Goal: Answer question/provide support

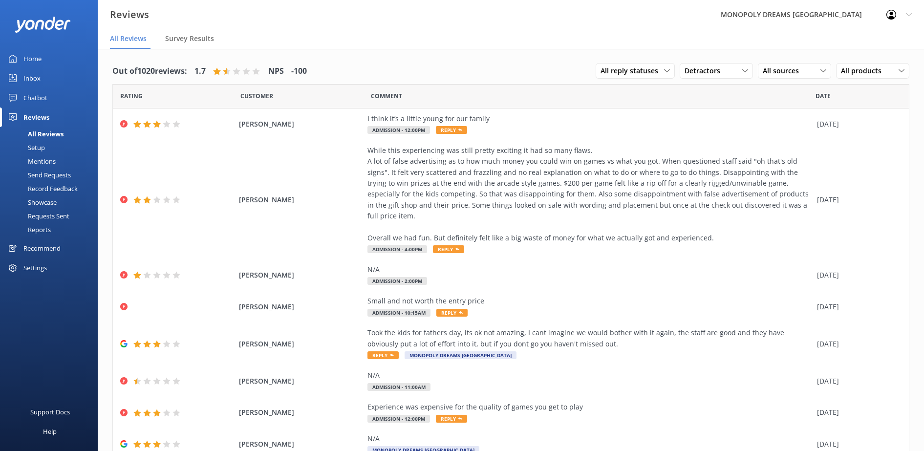
click at [41, 115] on div "Reviews" at bounding box center [36, 118] width 26 height 20
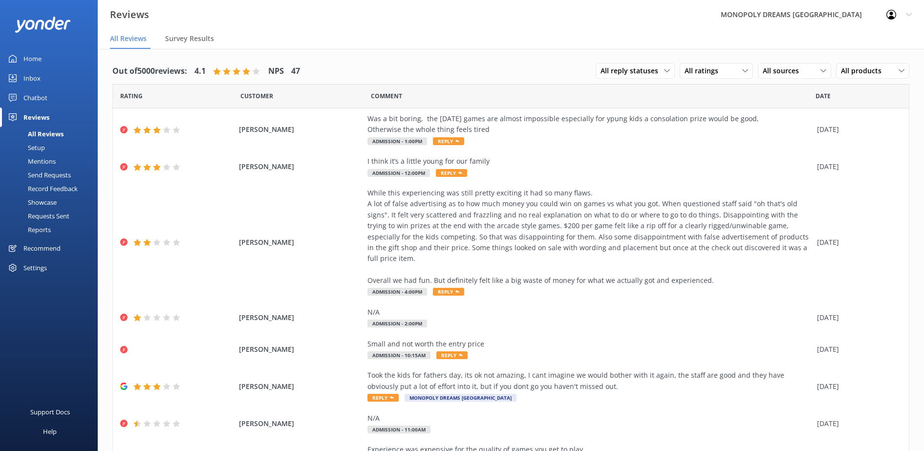
click at [42, 101] on div "Chatbot" at bounding box center [35, 98] width 24 height 20
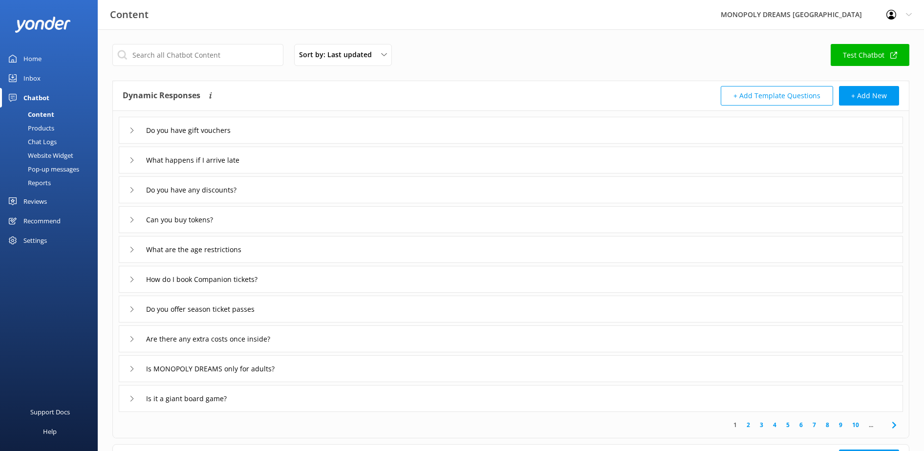
click at [27, 73] on div "Inbox" at bounding box center [31, 78] width 17 height 20
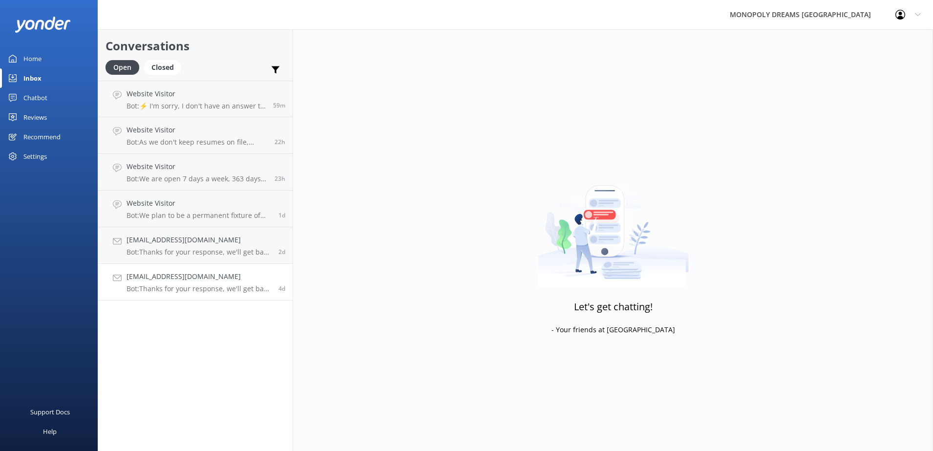
click at [233, 282] on div "[EMAIL_ADDRESS][DOMAIN_NAME] Bot: Thanks for your response, we'll get back to y…" at bounding box center [199, 282] width 145 height 22
